Goal: Information Seeking & Learning: Understand process/instructions

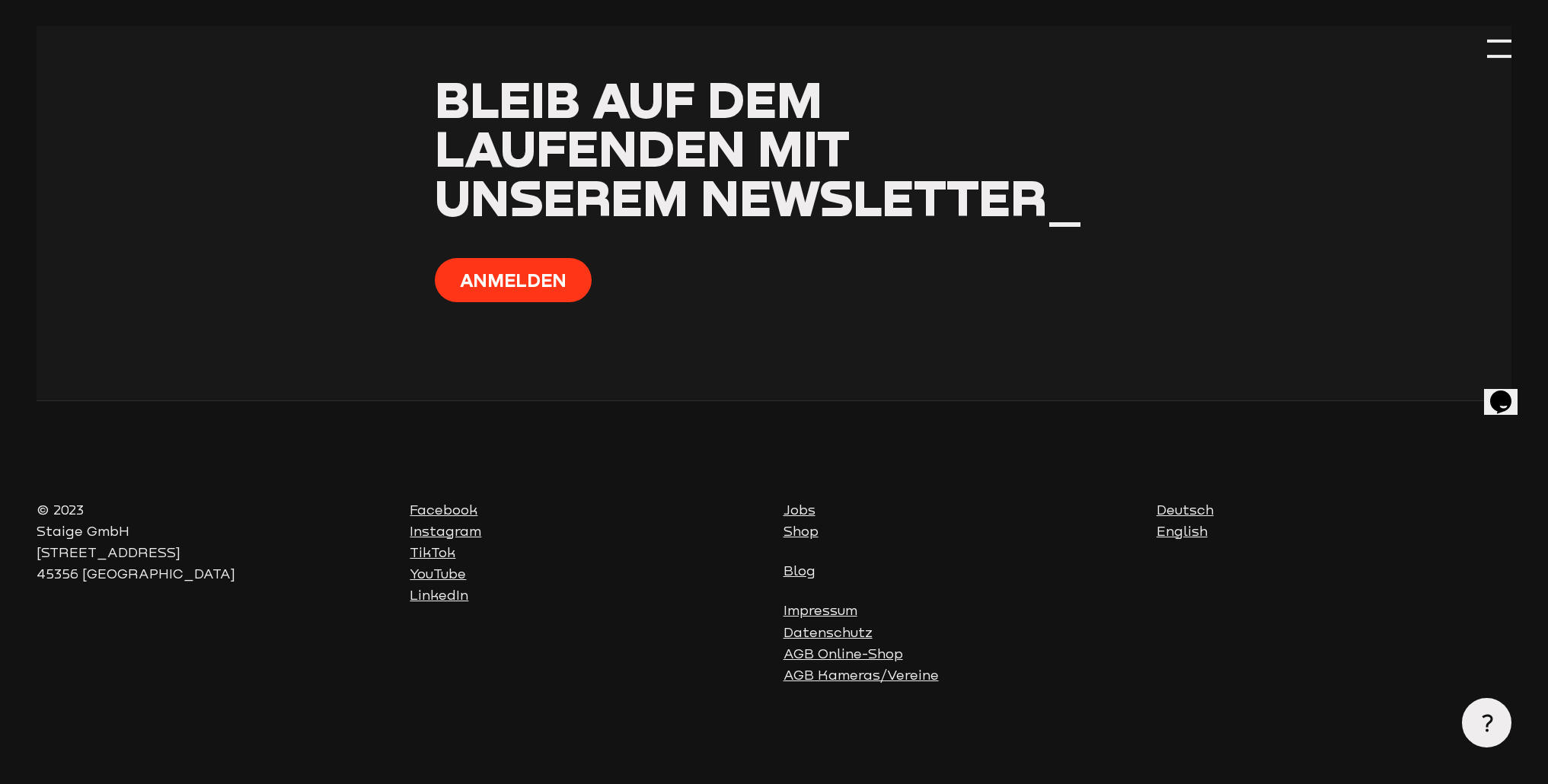
click at [812, 676] on link "AGB Kameras/Vereine" at bounding box center [861, 674] width 155 height 16
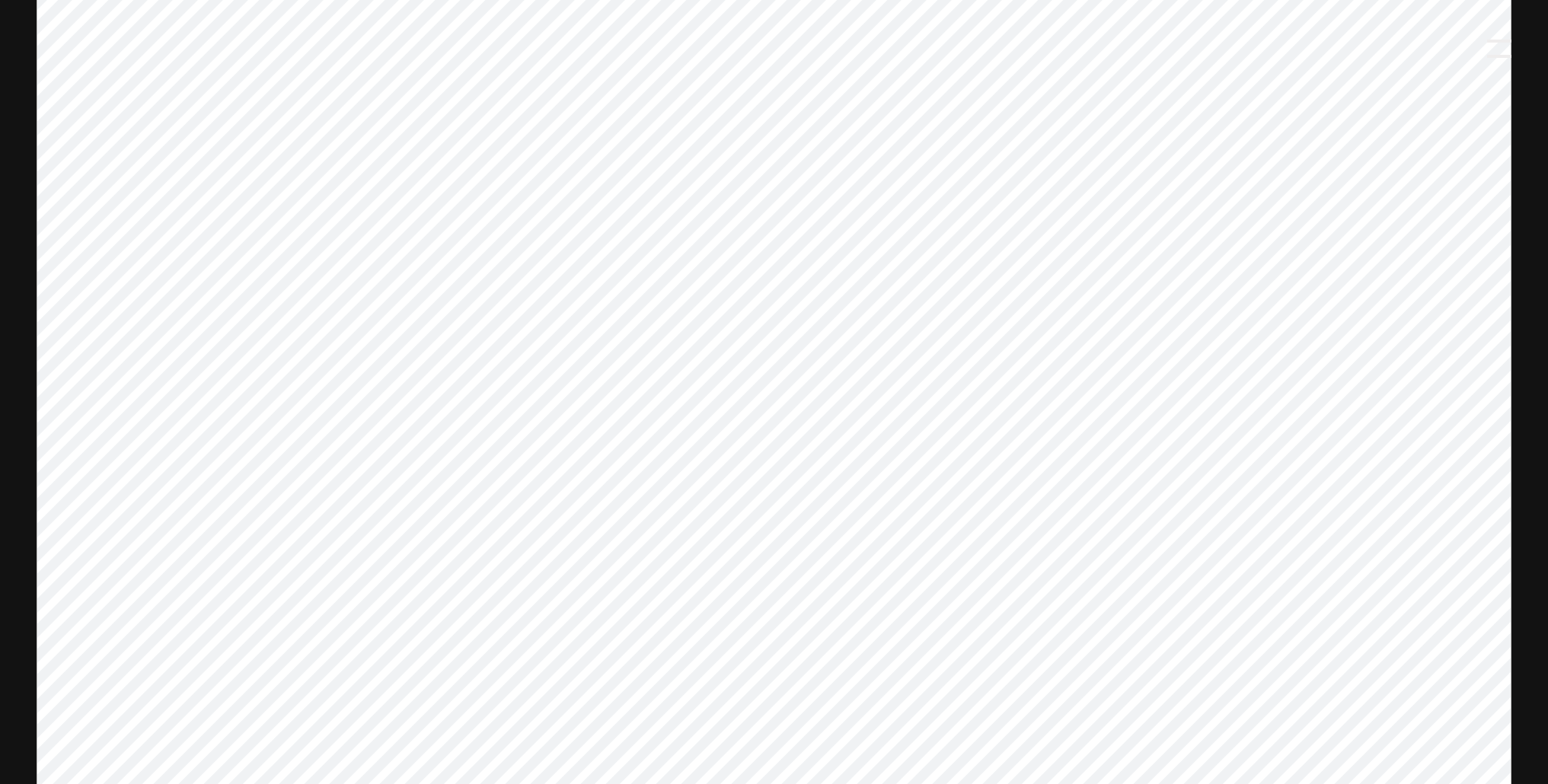
scroll to position [470, 0]
